Goal: Transaction & Acquisition: Purchase product/service

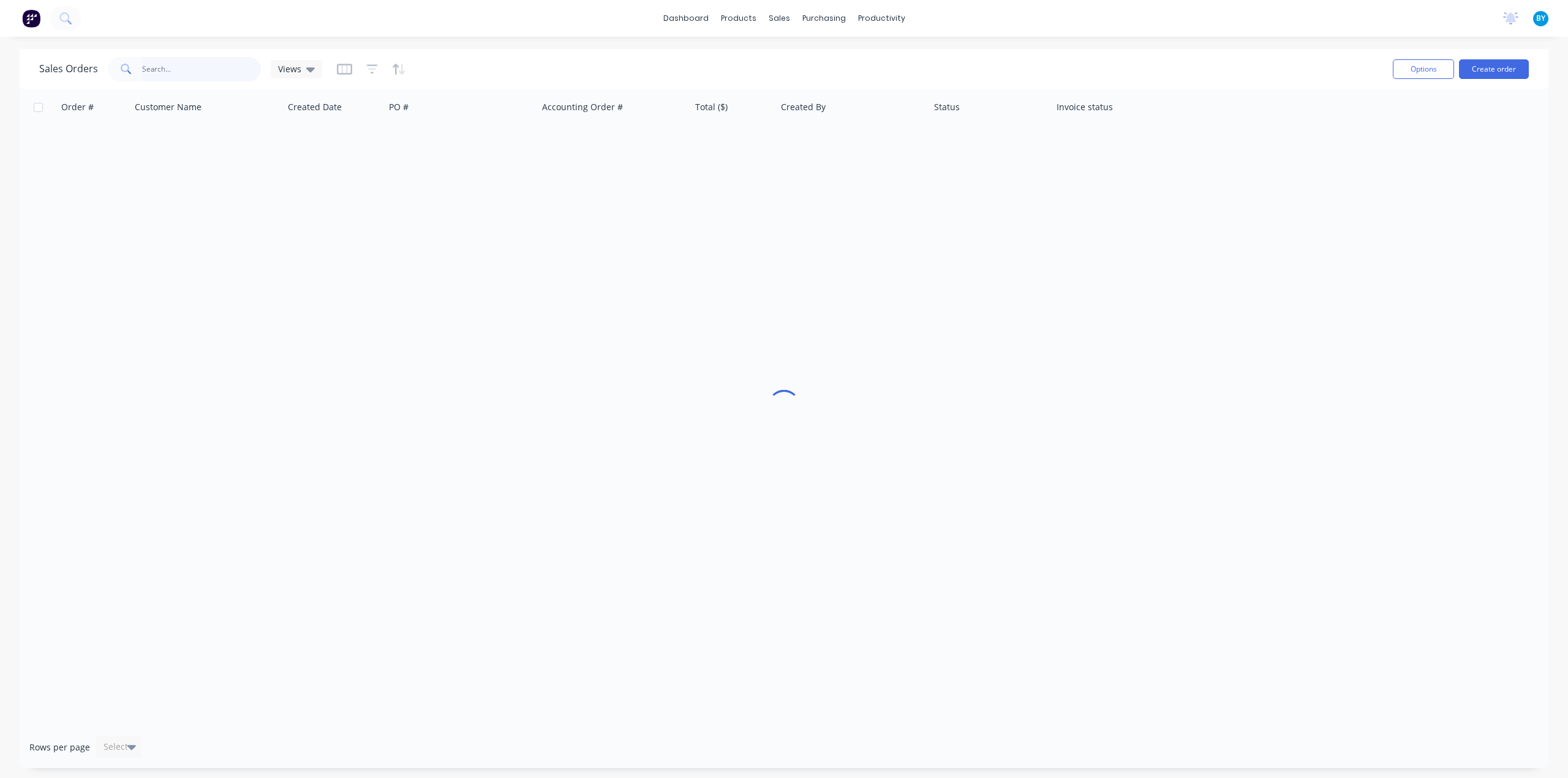
click at [201, 73] on input "text" at bounding box center [201, 69] width 120 height 25
click at [163, 66] on input "text" at bounding box center [201, 69] width 120 height 25
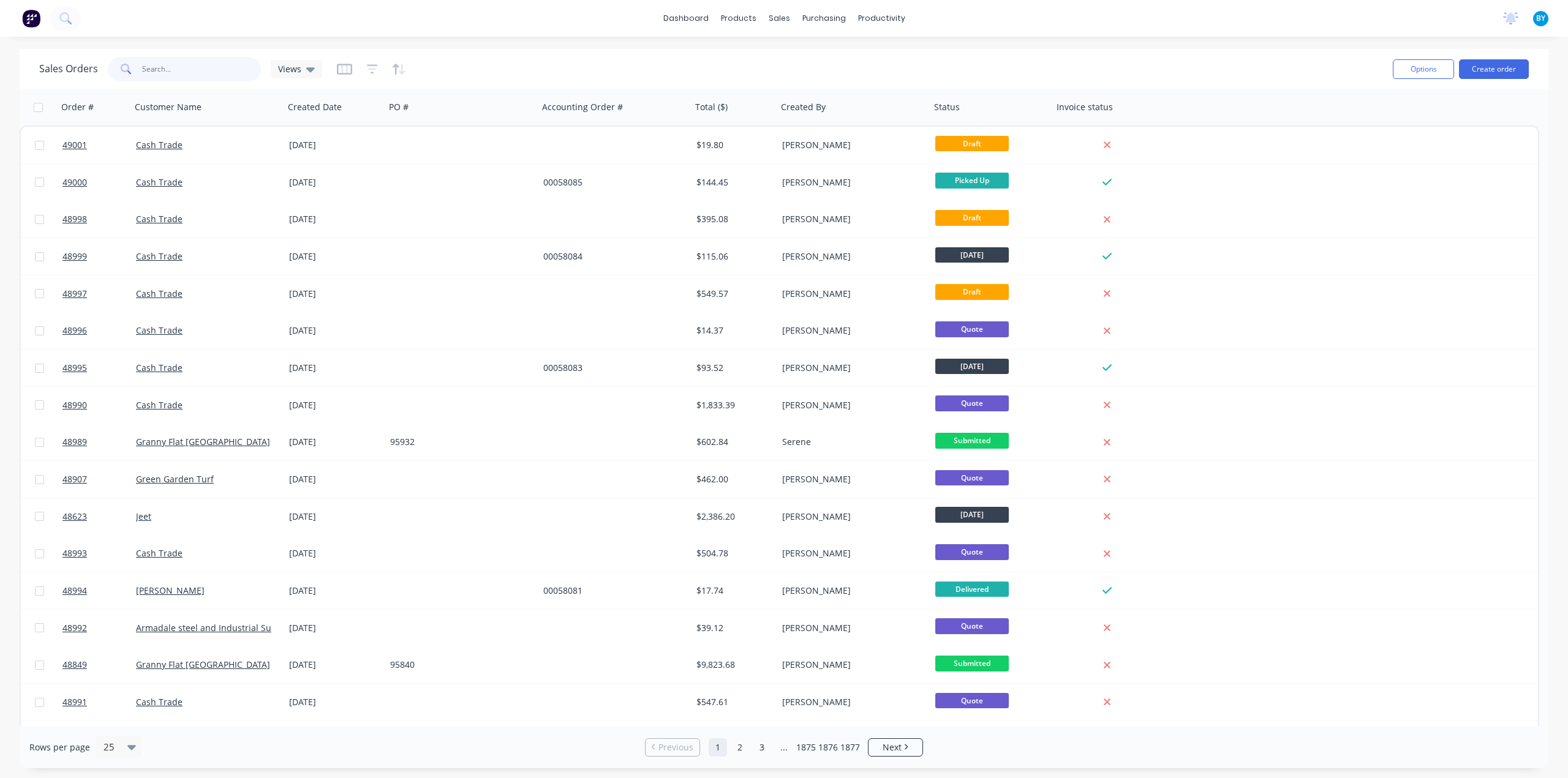
click at [152, 68] on input "text" at bounding box center [201, 69] width 120 height 25
click at [150, 66] on input "text" at bounding box center [201, 69] width 120 height 25
click at [1518, 66] on button "Create order" at bounding box center [1494, 69] width 70 height 19
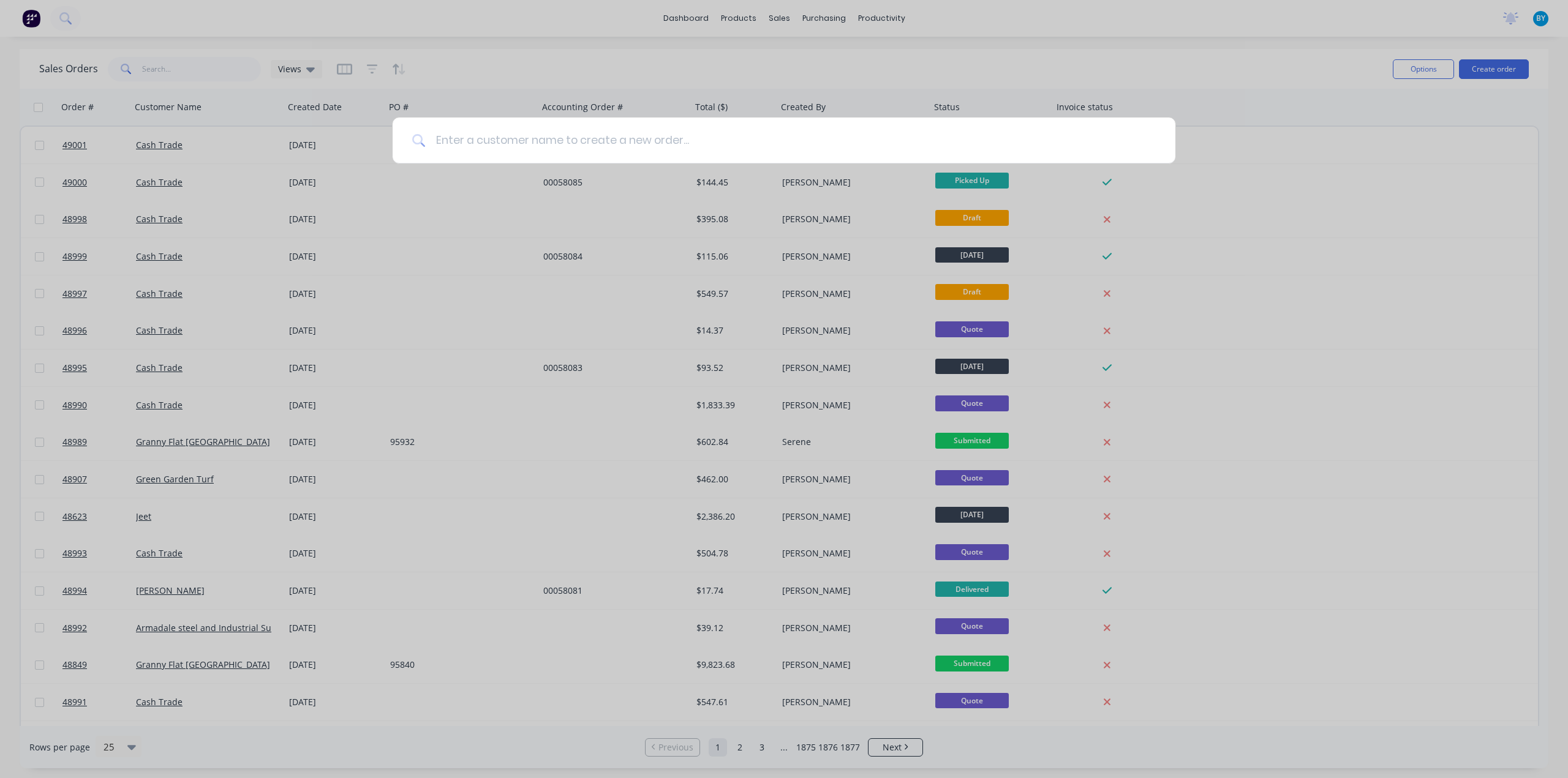
click at [551, 137] on input at bounding box center [790, 141] width 729 height 46
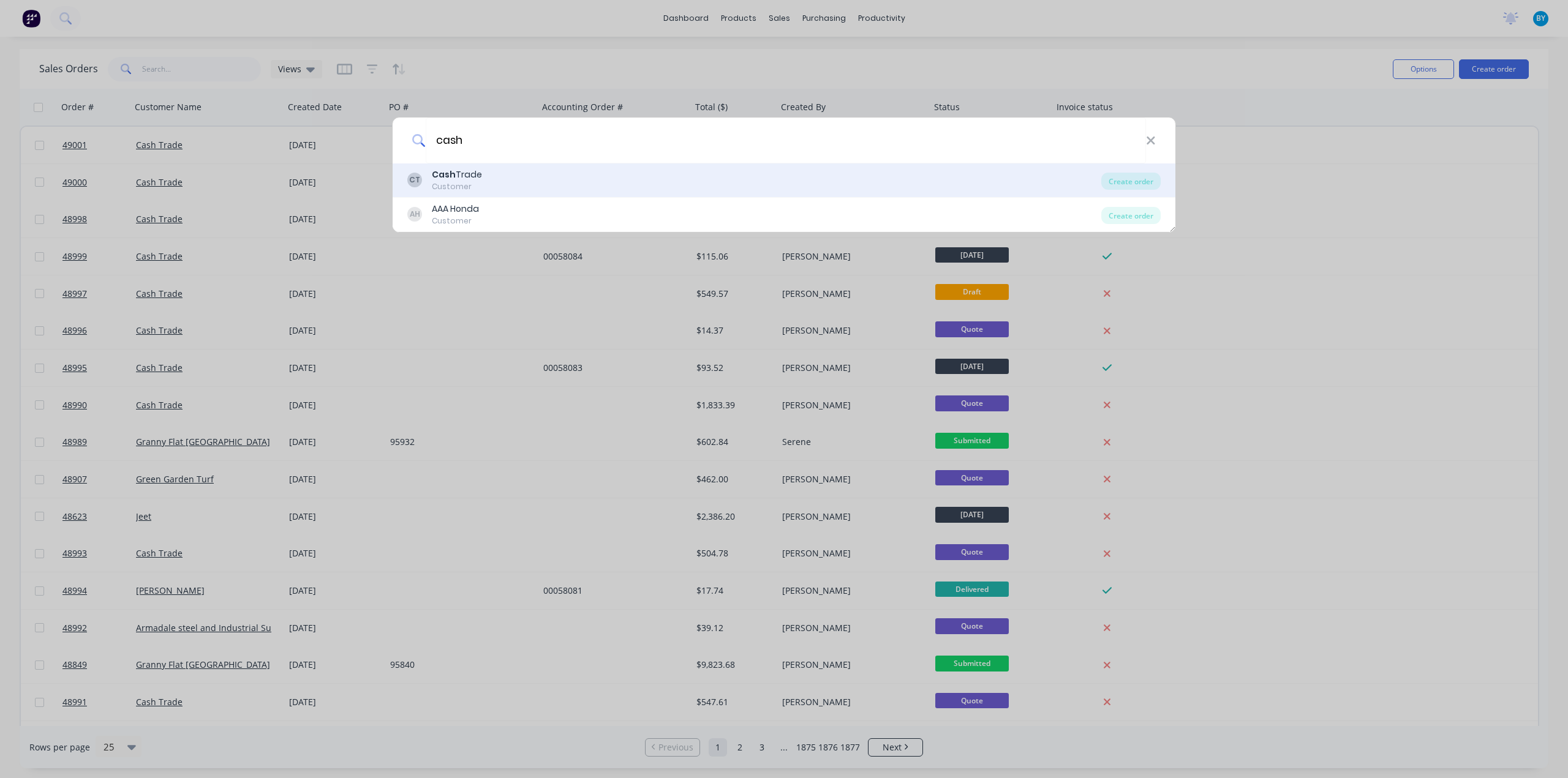
type input "cash"
click at [540, 171] on div "CT Cash Trade Customer" at bounding box center [753, 180] width 694 height 24
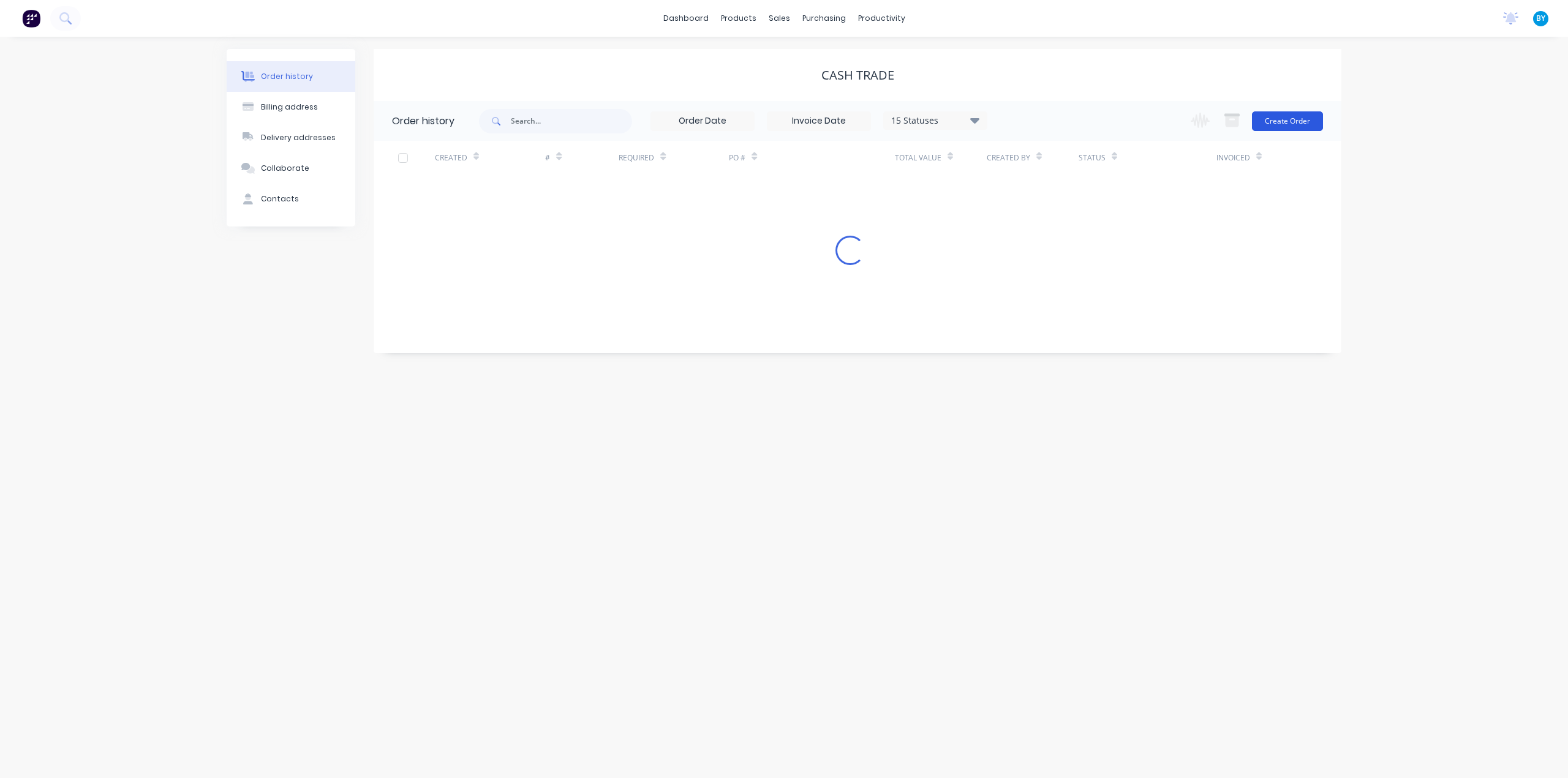
click at [1292, 117] on button "Create Order" at bounding box center [1287, 121] width 71 height 19
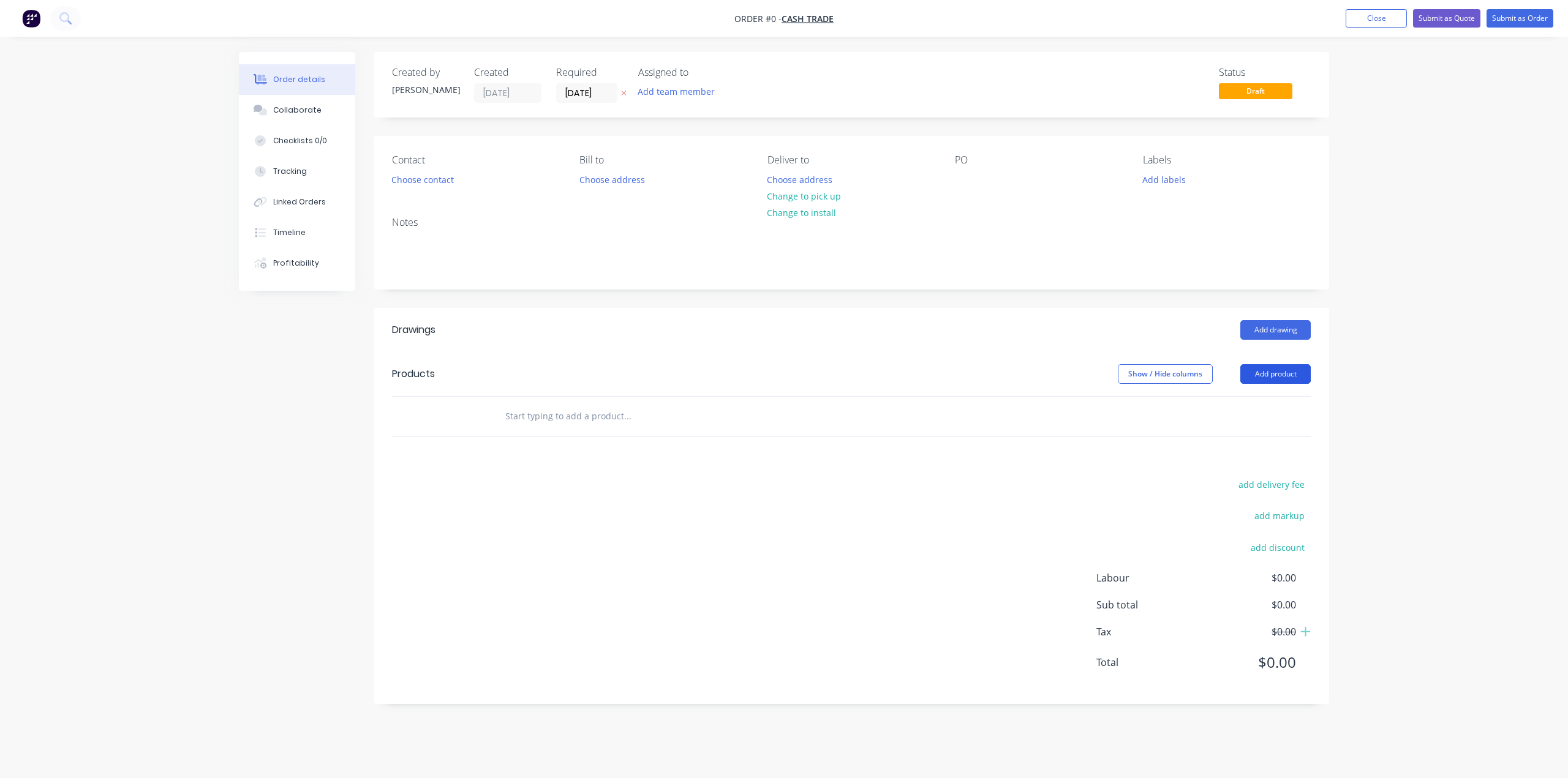
click at [1277, 368] on button "Add product" at bounding box center [1275, 374] width 70 height 19
click at [1217, 406] on div "Product catalogue" at bounding box center [1252, 405] width 94 height 18
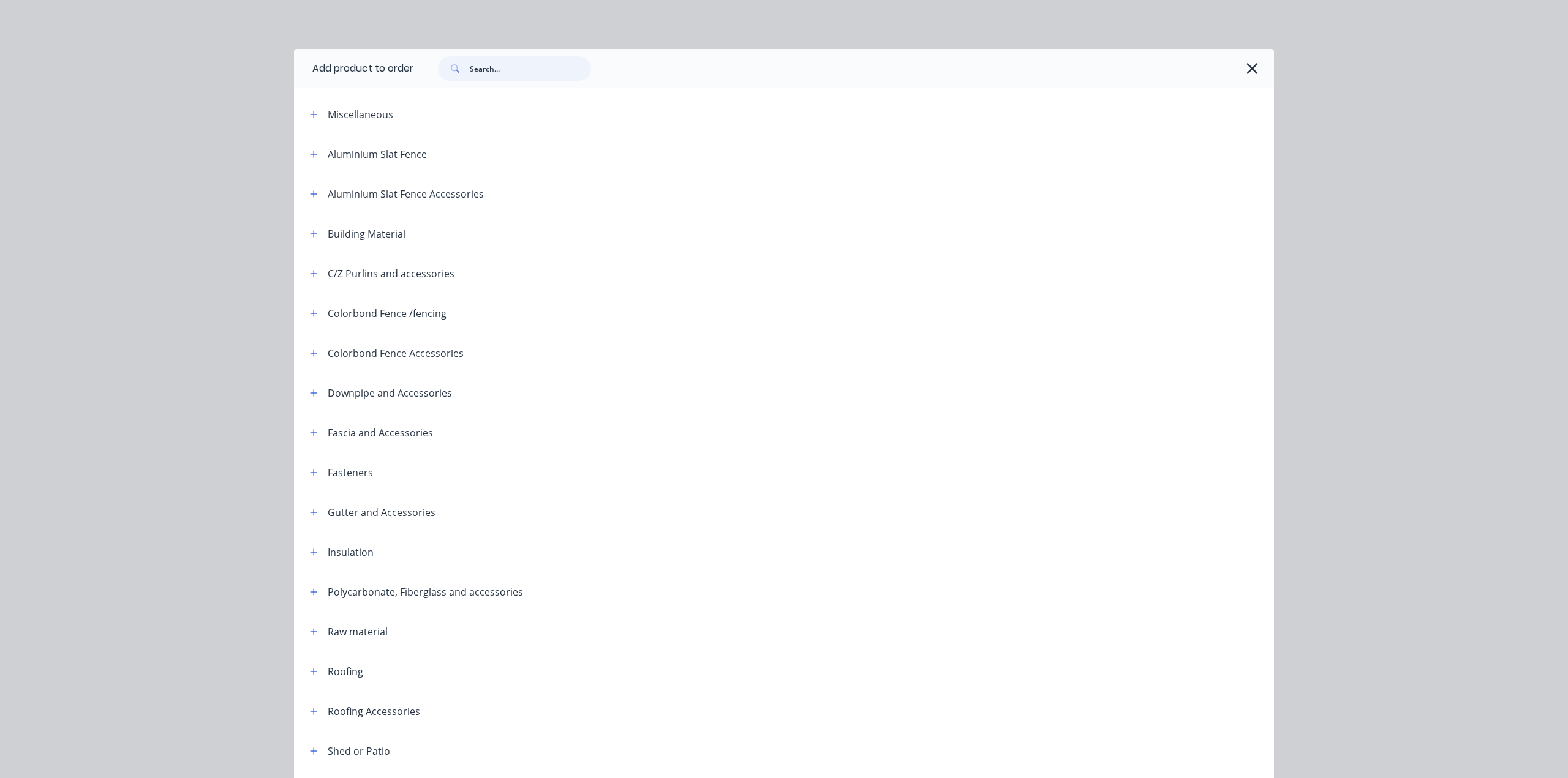
click at [489, 66] on input "text" at bounding box center [530, 69] width 121 height 25
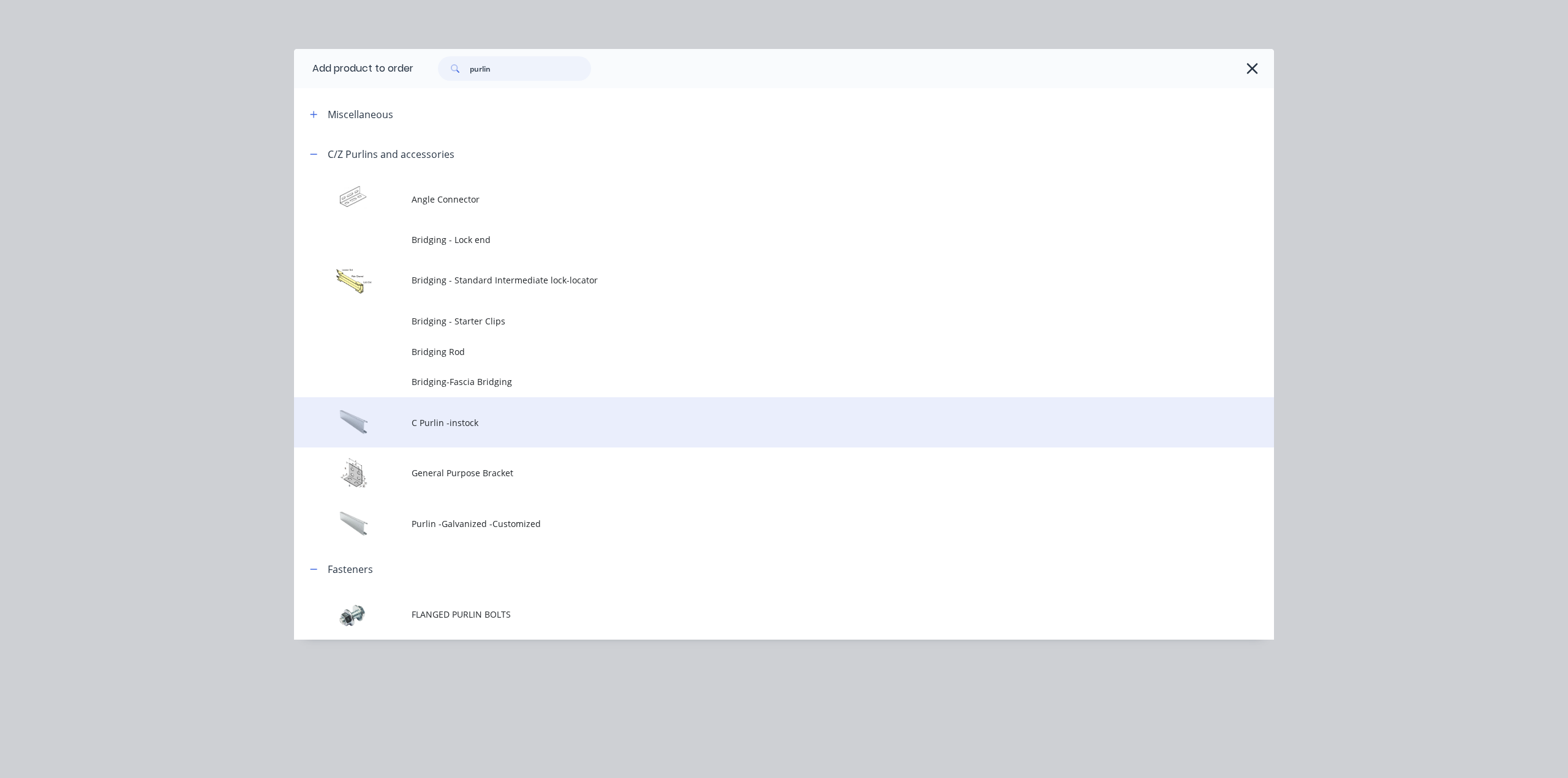
type input "purlin"
click at [517, 420] on span "C Purlin -instock" at bounding box center [756, 423] width 690 height 13
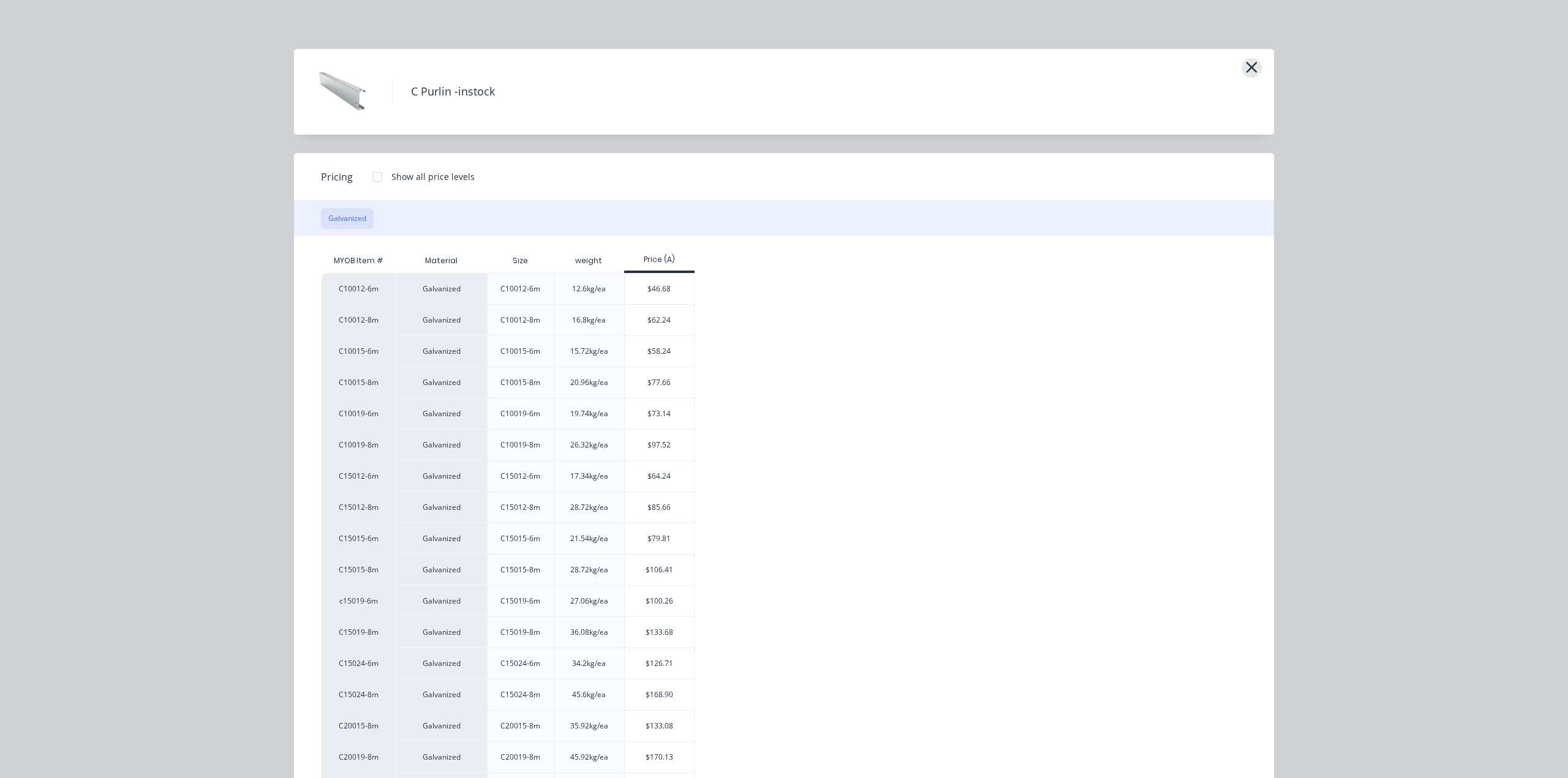
click at [1249, 73] on icon "button" at bounding box center [1251, 66] width 13 height 17
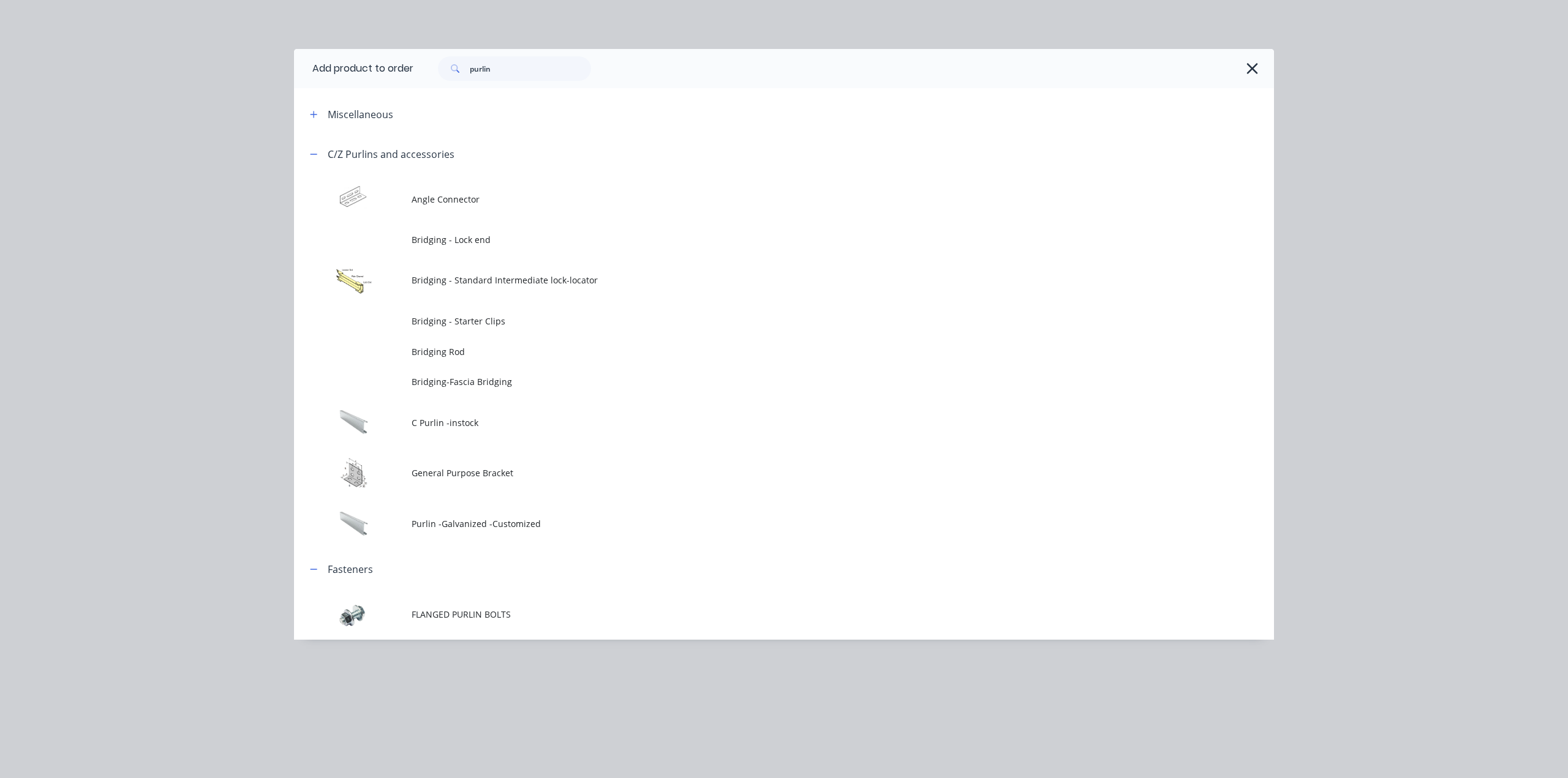
click at [1249, 70] on icon "button" at bounding box center [1252, 68] width 11 height 11
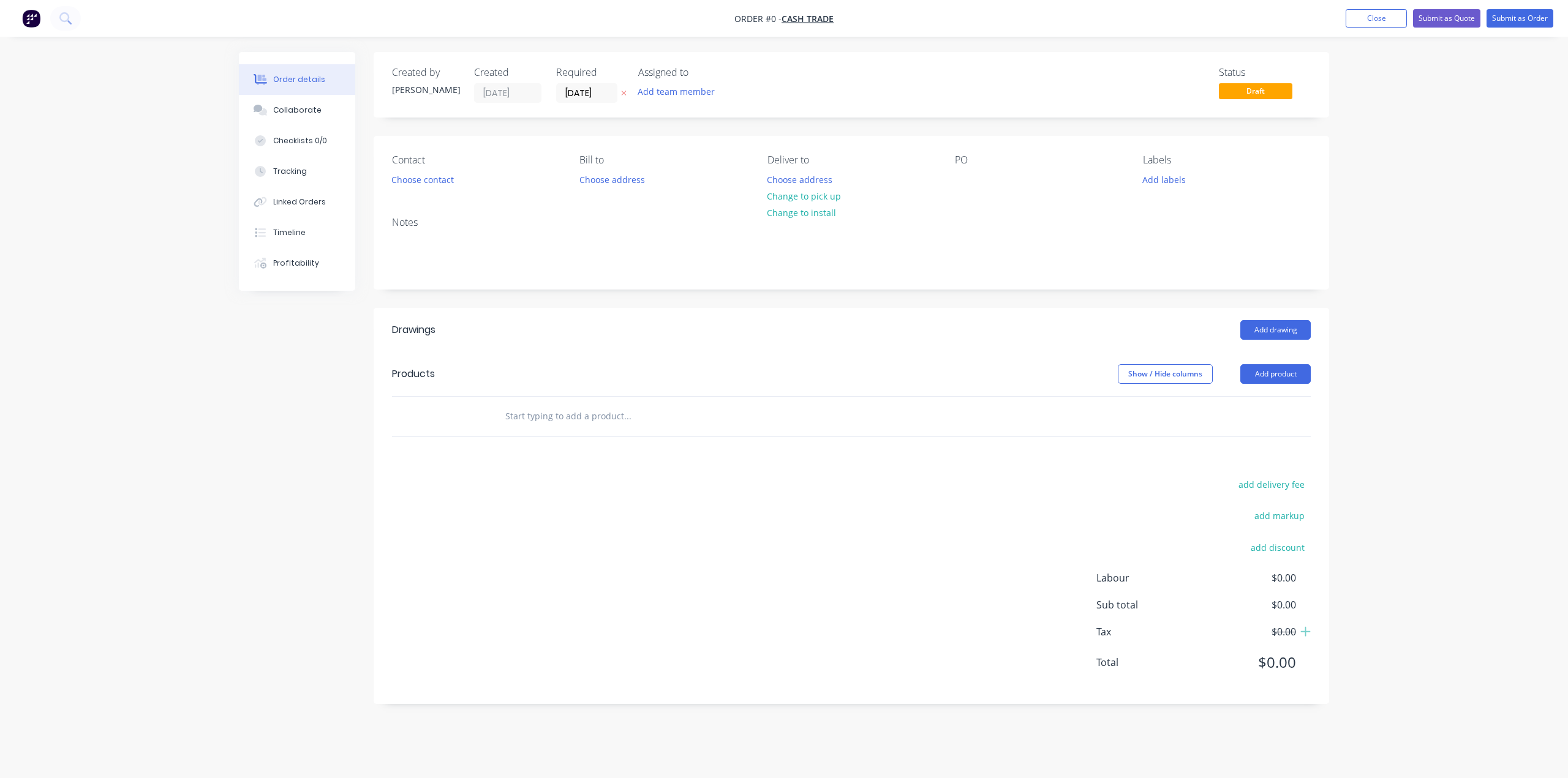
click at [1409, 101] on div "Order details Collaborate Checklists 0/0 Tracking Linked Orders Timeline Profit…" at bounding box center [784, 389] width 1568 height 778
click at [1442, 21] on button "Submit as Quote" at bounding box center [1447, 18] width 67 height 19
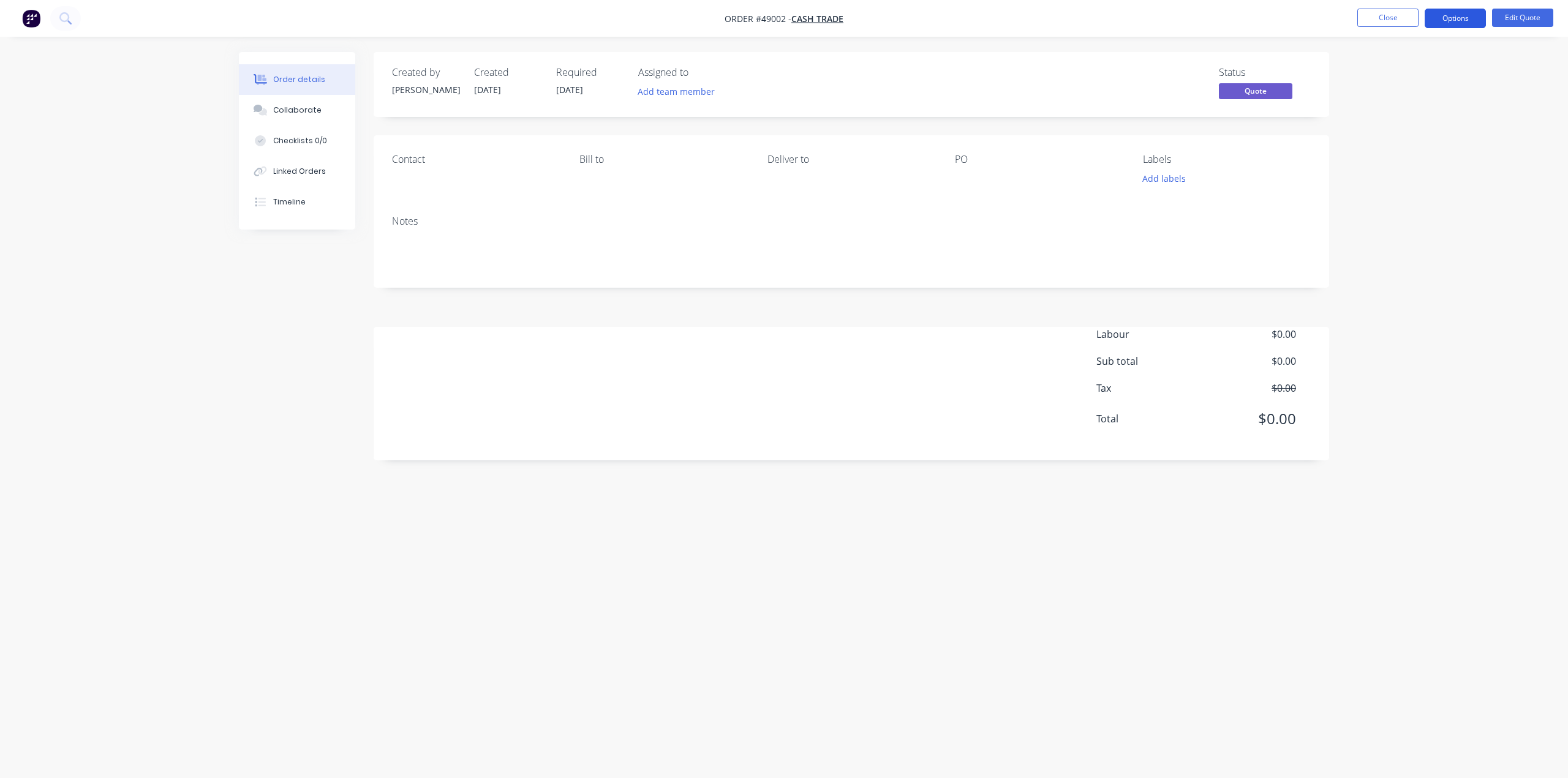
click at [1452, 25] on button "Options" at bounding box center [1455, 19] width 61 height 19
click at [1416, 245] on div "Cancel Quote" at bounding box center [1417, 245] width 113 height 18
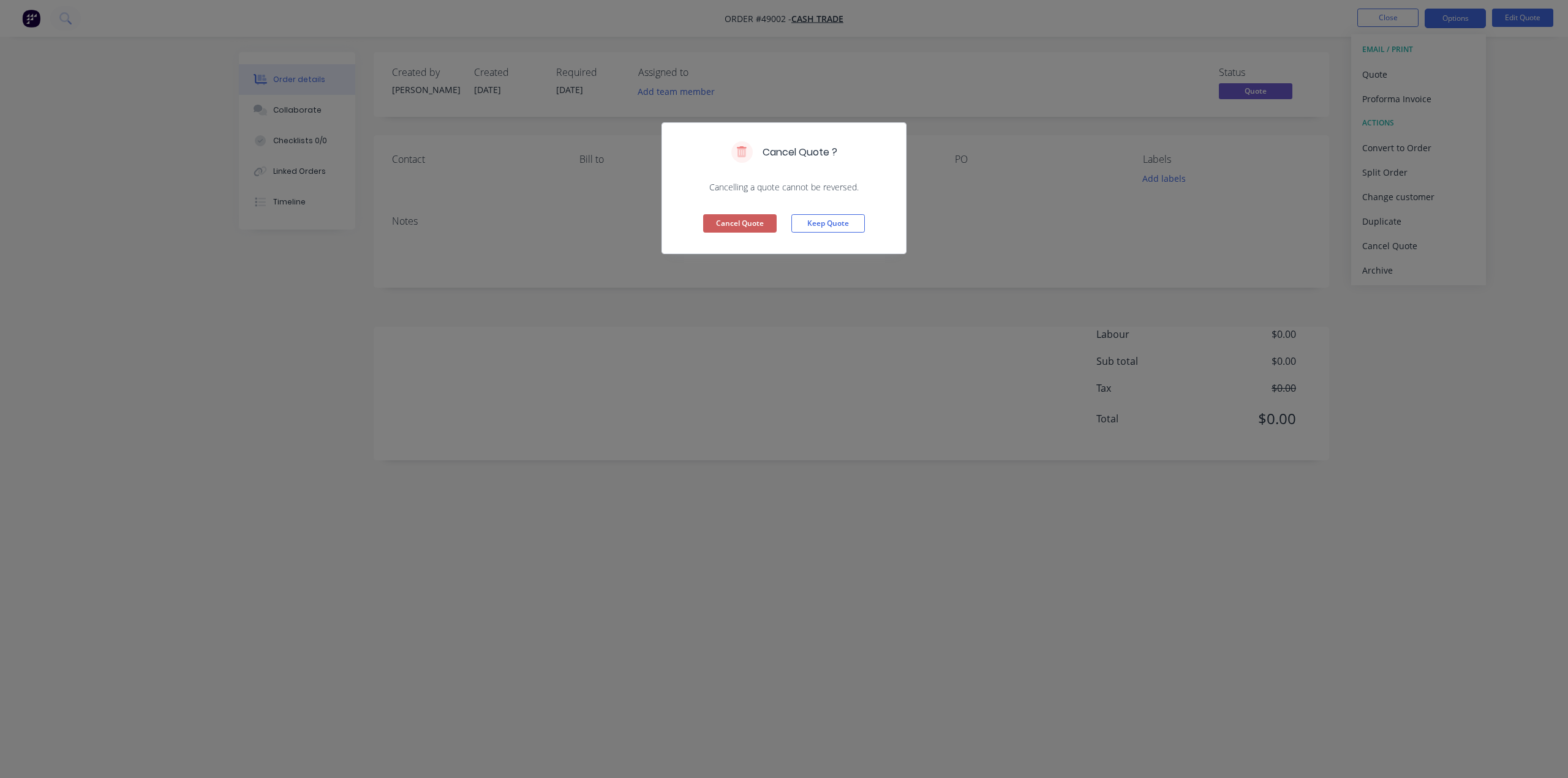
click at [724, 221] on button "Cancel Quote" at bounding box center [739, 223] width 74 height 19
